Goal: Information Seeking & Learning: Learn about a topic

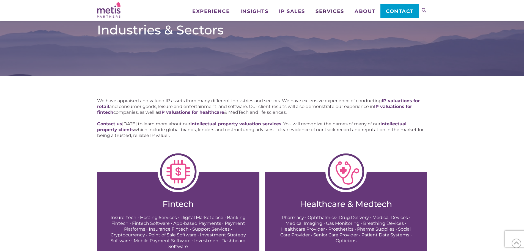
scroll to position [275, 0]
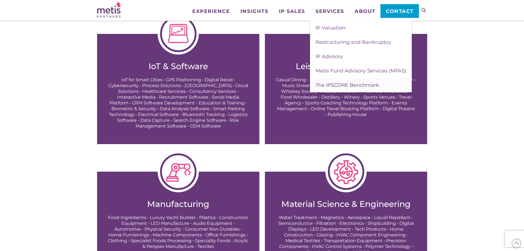
click at [350, 82] on span "The IPSCORE Benchmark" at bounding box center [347, 85] width 64 height 6
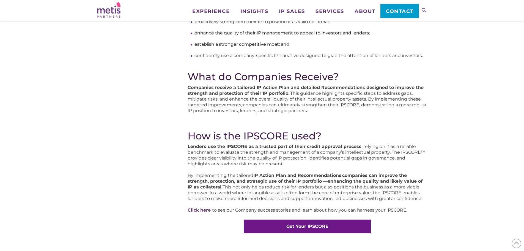
scroll to position [275, 0]
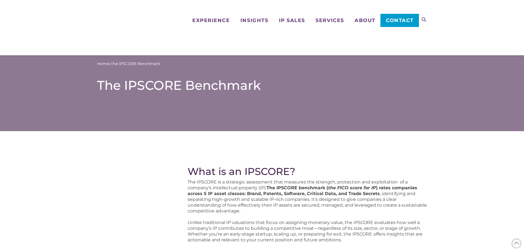
scroll to position [275, 0]
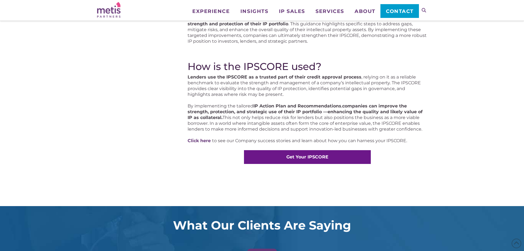
scroll to position [275, 0]
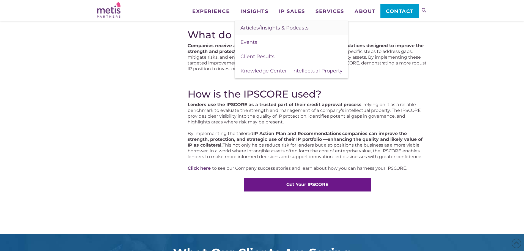
click at [269, 28] on span "Articles/Insights & Podcasts" at bounding box center [274, 28] width 68 height 6
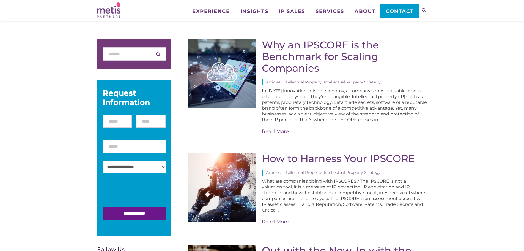
scroll to position [110, 0]
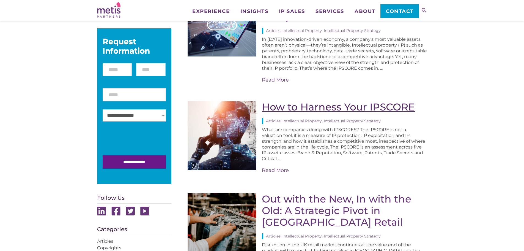
click at [287, 103] on link "How to Harness Your IPSCORE" at bounding box center [338, 107] width 153 height 12
